Goal: Task Accomplishment & Management: Use online tool/utility

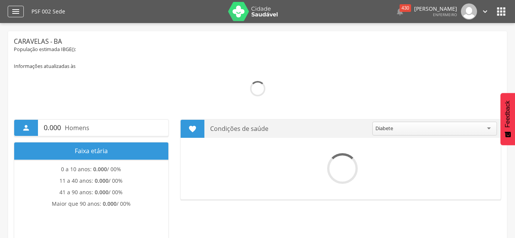
click at [18, 14] on icon "" at bounding box center [15, 11] width 9 height 9
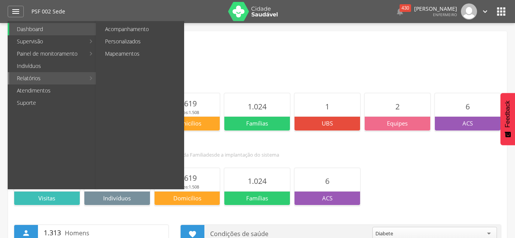
click at [46, 77] on link "Relatórios" at bounding box center [47, 78] width 76 height 12
click at [129, 41] on link "Personalizados" at bounding box center [140, 41] width 86 height 12
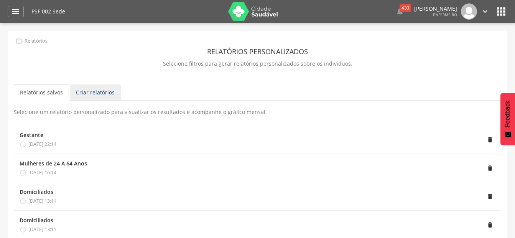
click at [93, 92] on link "Criar relatórios" at bounding box center [95, 92] width 51 height 16
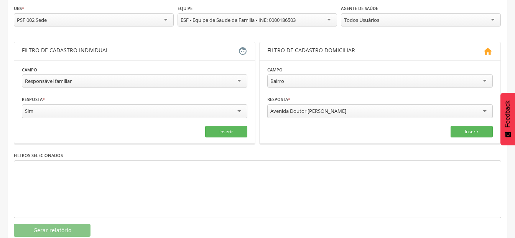
scroll to position [115, 0]
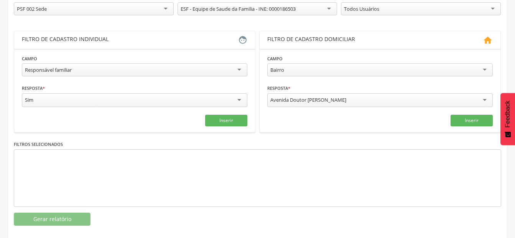
click at [99, 72] on div "Responsável familiar" at bounding box center [135, 69] width 226 height 13
click at [188, 69] on div "Idade" at bounding box center [135, 69] width 226 height 13
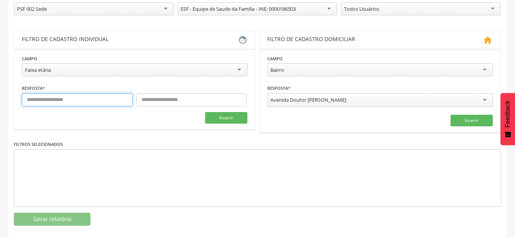
click at [57, 101] on input "text" at bounding box center [77, 99] width 111 height 13
type input "*"
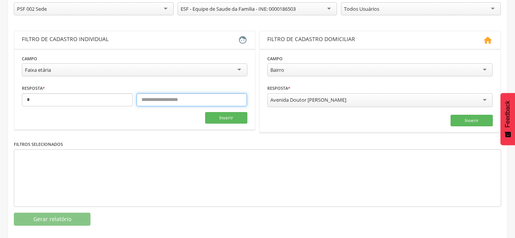
click at [226, 100] on input "text" at bounding box center [192, 99] width 111 height 13
type input "*"
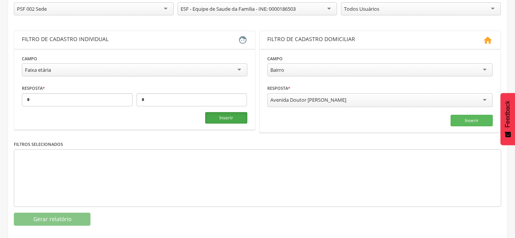
click at [236, 119] on button "Inserir" at bounding box center [226, 118] width 42 height 12
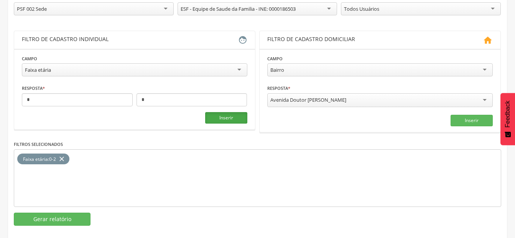
scroll to position [124, 0]
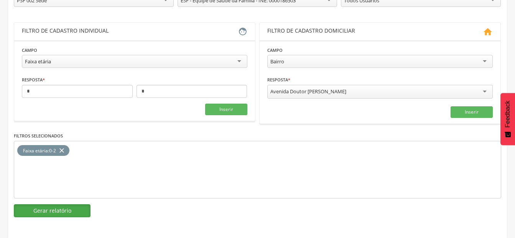
click at [49, 208] on button "Gerar relatório" at bounding box center [52, 210] width 77 height 13
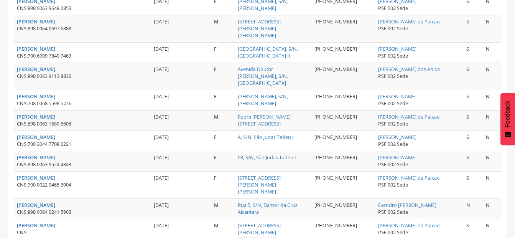
scroll to position [1080, 0]
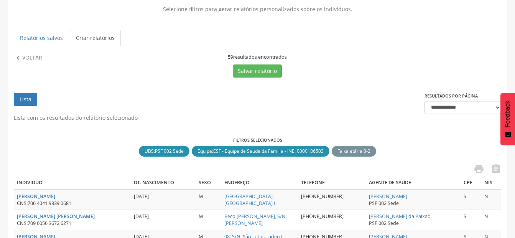
scroll to position [0, 0]
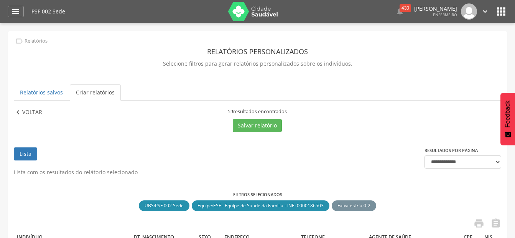
click at [26, 112] on p "Voltar" at bounding box center [32, 112] width 20 height 8
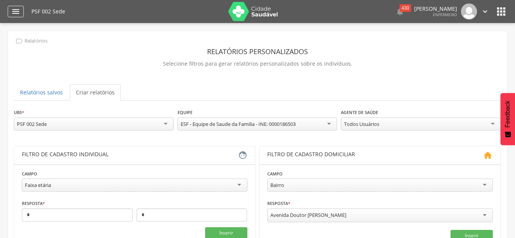
click at [20, 8] on icon "" at bounding box center [15, 11] width 9 height 9
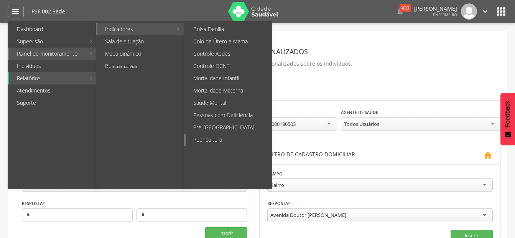
click at [211, 139] on link "Puericultura" at bounding box center [229, 140] width 86 height 12
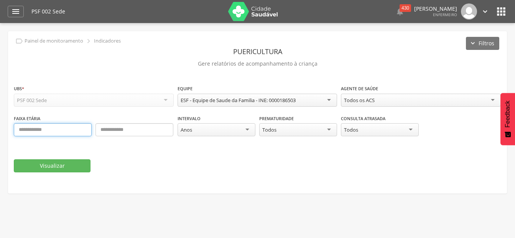
click at [31, 127] on input "text" at bounding box center [53, 129] width 78 height 13
type input "*"
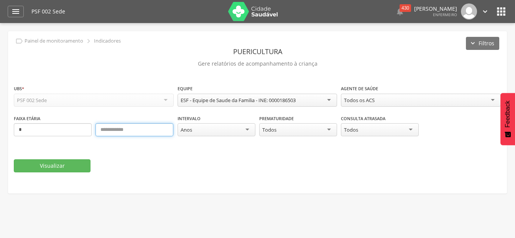
click at [124, 133] on input "text" at bounding box center [135, 129] width 78 height 13
type input "*"
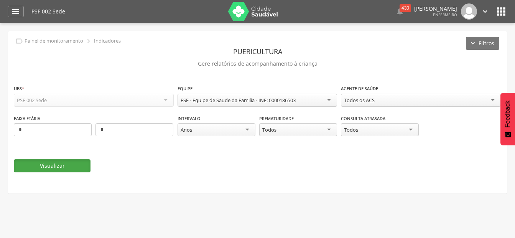
click at [74, 165] on button "Visualizar" at bounding box center [52, 165] width 77 height 13
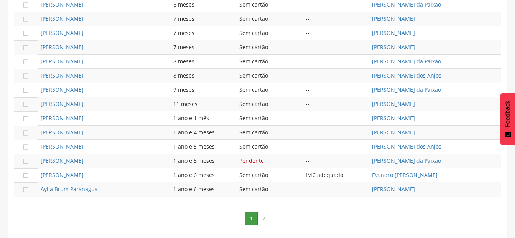
scroll to position [495, 0]
click at [269, 221] on link "2" at bounding box center [264, 217] width 13 height 13
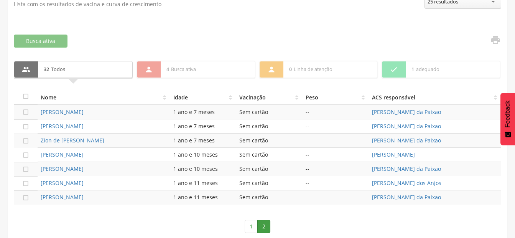
scroll to position [239, 0]
